Goal: Information Seeking & Learning: Stay updated

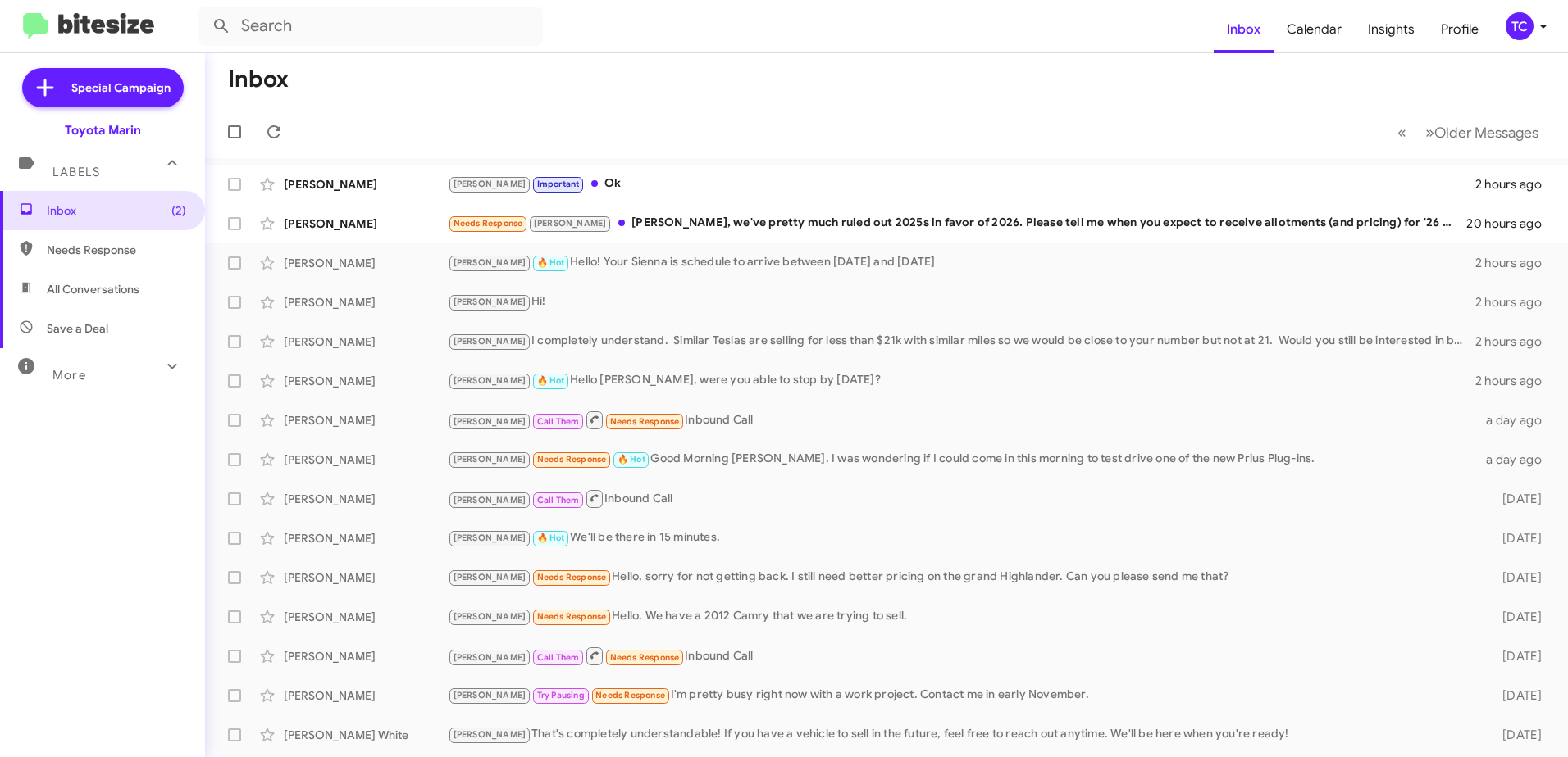
click at [290, 130] on mat-toolbar-row "« Previous » Next Older Messages" at bounding box center [885, 132] width 1363 height 53
click at [273, 131] on icon at bounding box center [273, 132] width 20 height 20
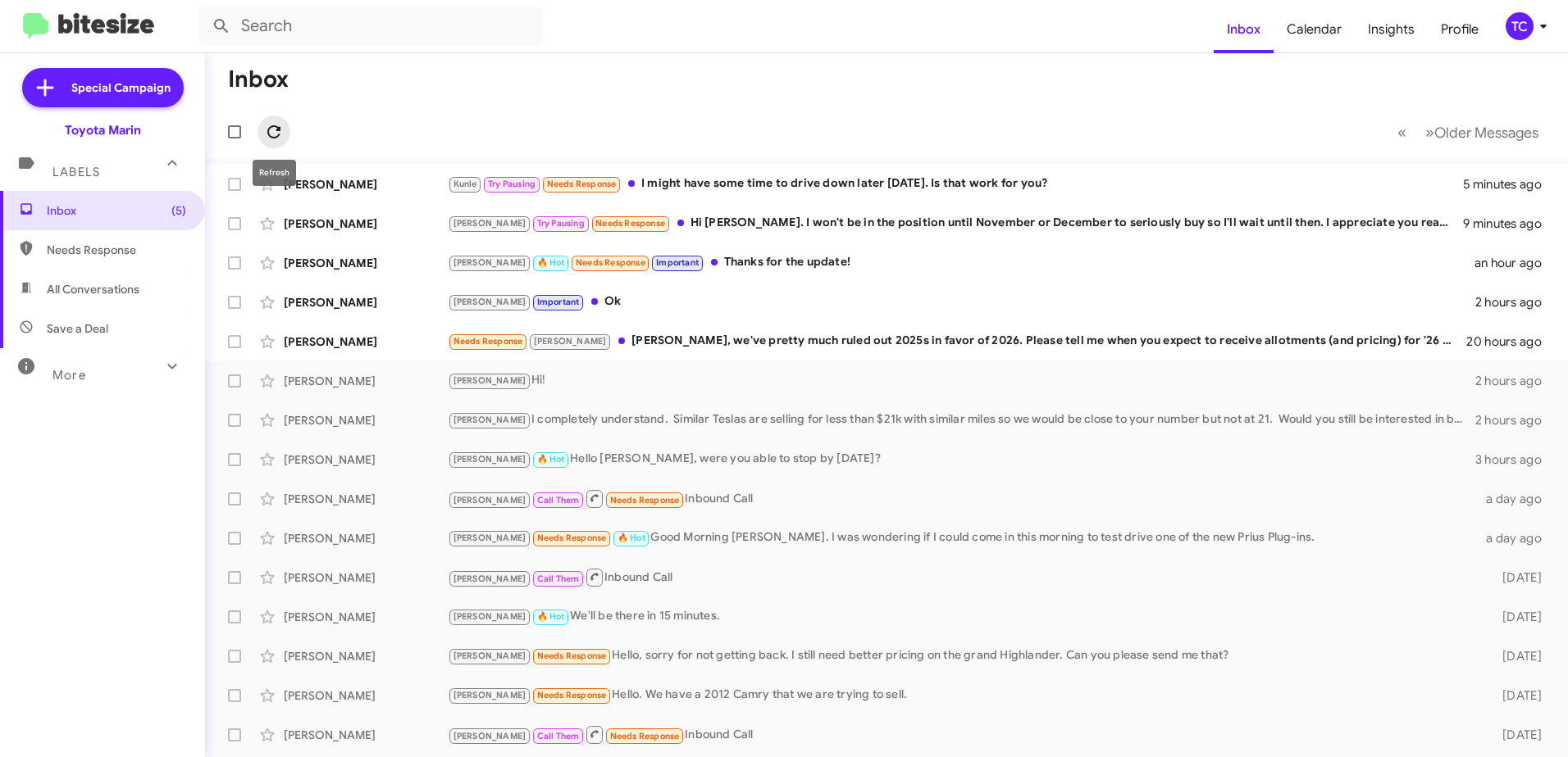
click at [268, 122] on icon at bounding box center [273, 132] width 20 height 20
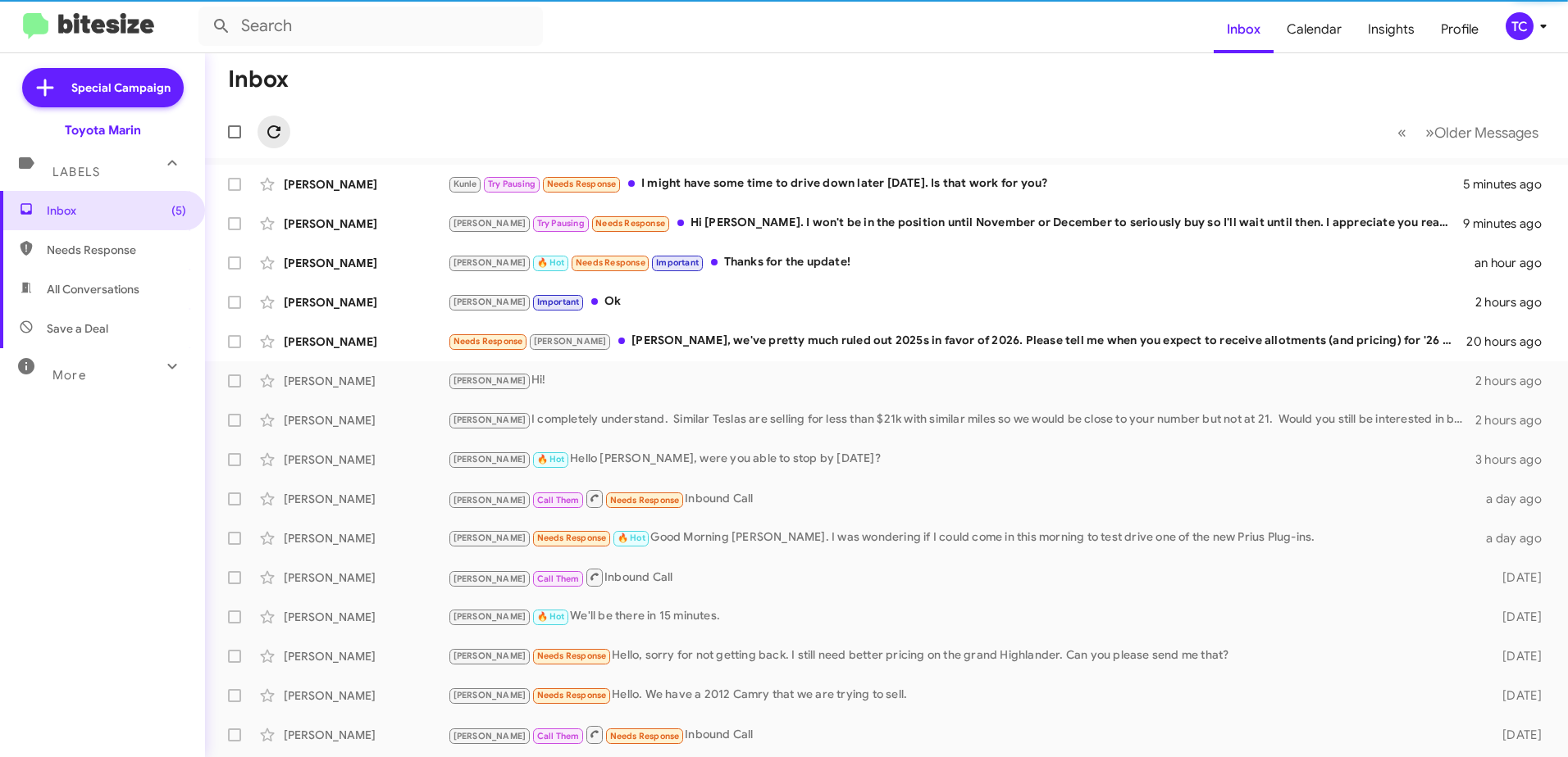
click at [268, 122] on icon at bounding box center [273, 132] width 20 height 20
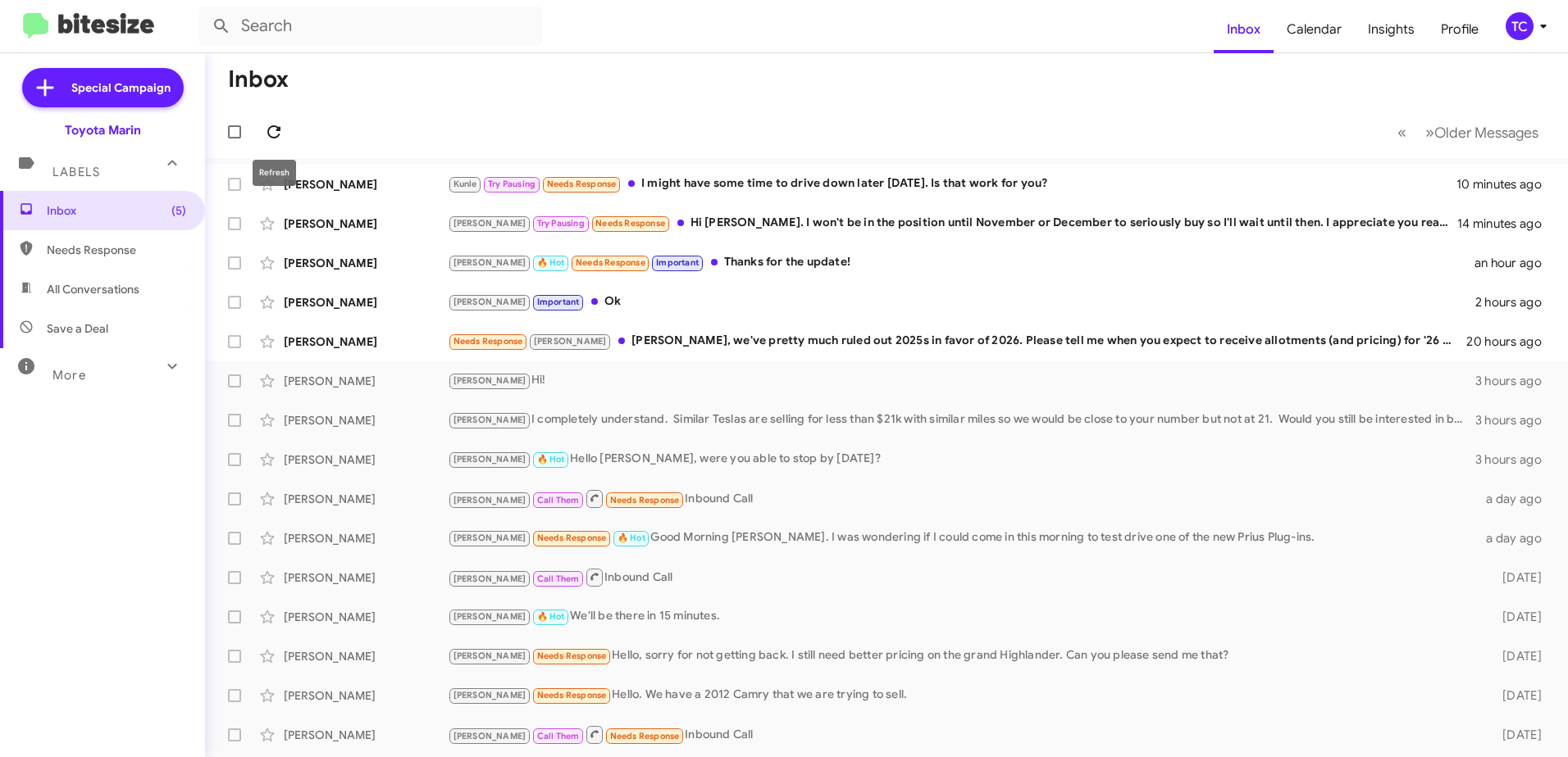
click at [276, 126] on icon at bounding box center [273, 132] width 13 height 13
click at [278, 132] on icon at bounding box center [273, 132] width 20 height 20
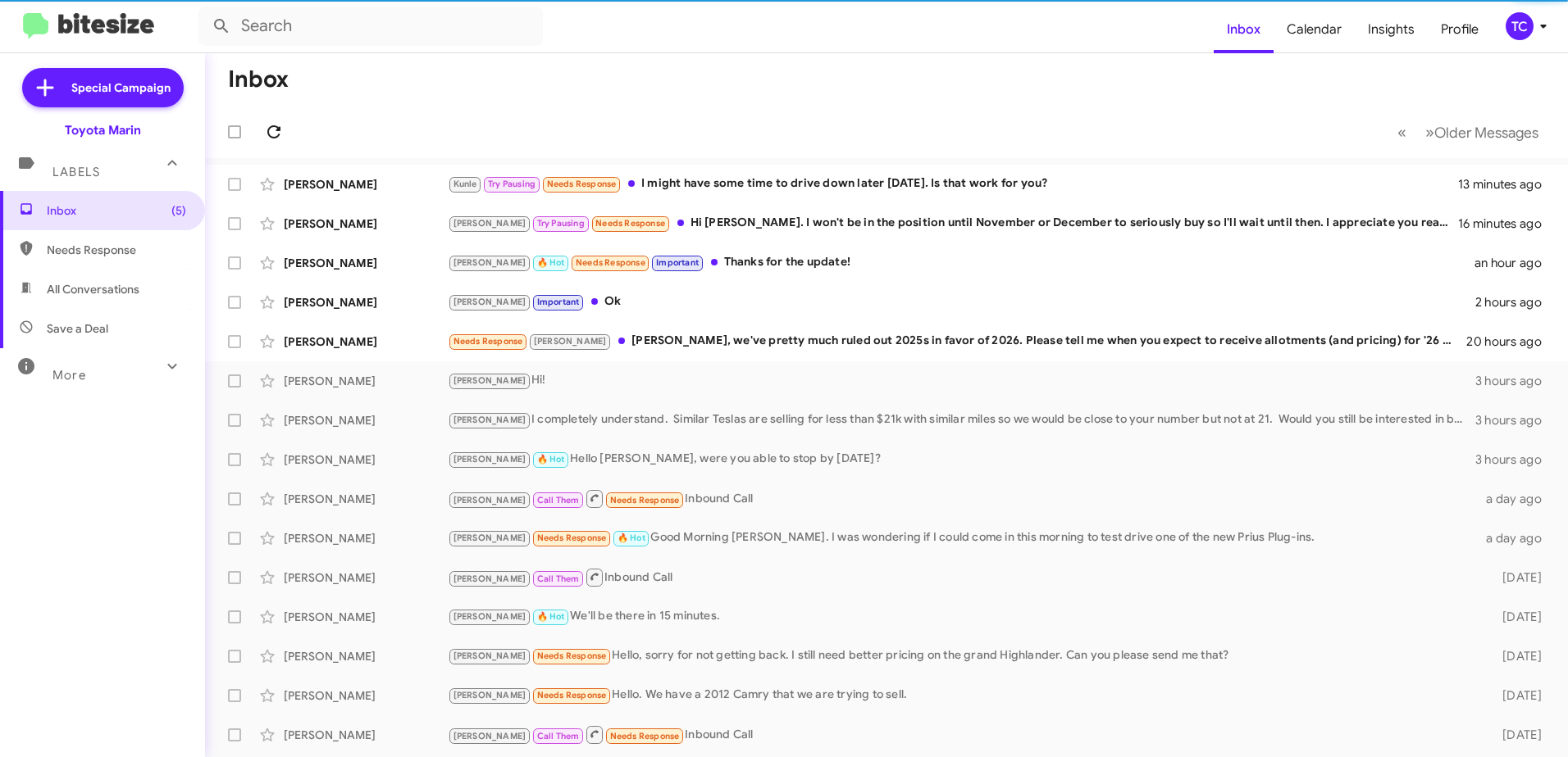
click at [278, 132] on icon at bounding box center [273, 132] width 20 height 20
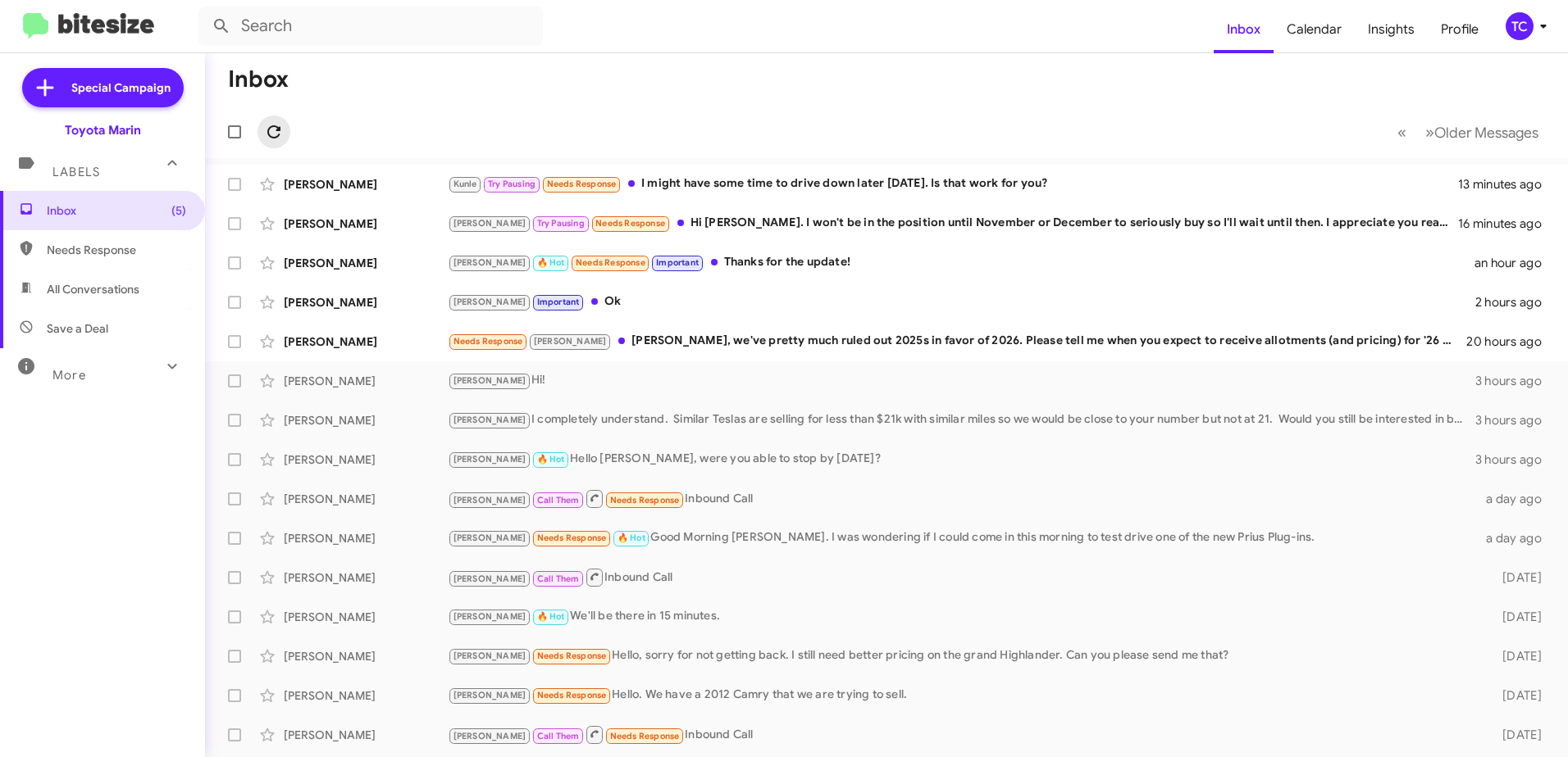
click at [278, 132] on icon at bounding box center [273, 132] width 20 height 20
click at [267, 126] on icon at bounding box center [273, 132] width 20 height 20
click at [268, 135] on icon at bounding box center [273, 132] width 20 height 20
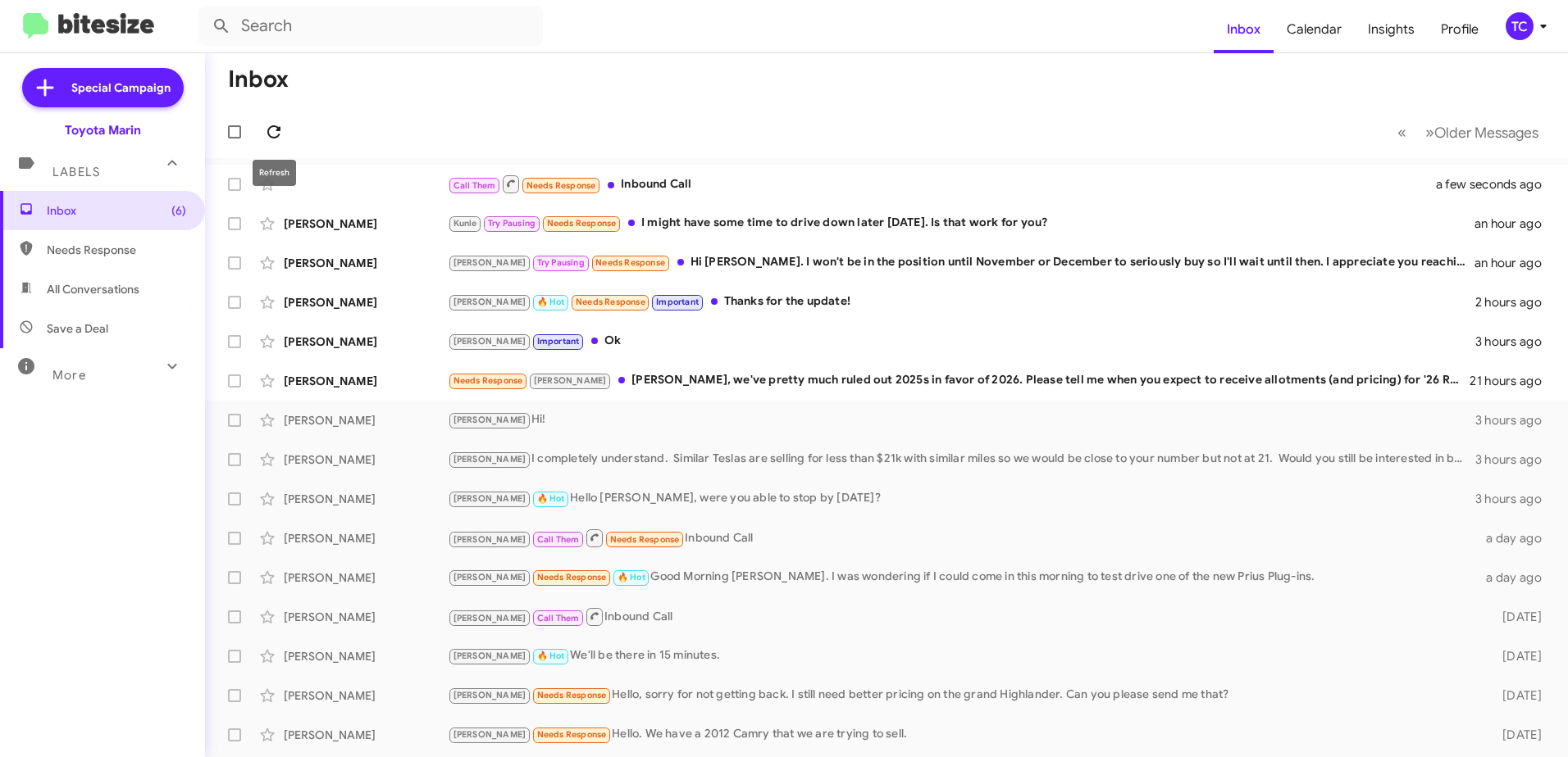
click at [280, 118] on button at bounding box center [273, 132] width 33 height 33
